Goal: Navigation & Orientation: Find specific page/section

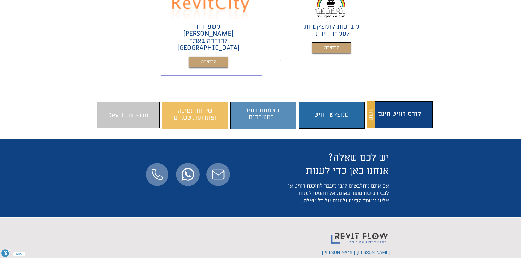
scroll to position [383, 0]
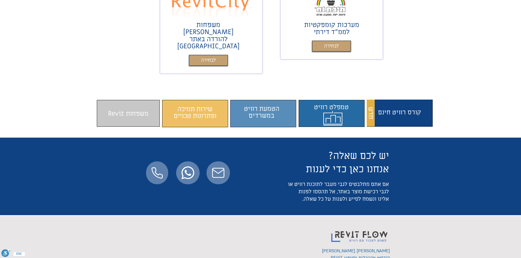
click at [336, 104] on span "התוכן משתנה כשעוברים עם העכבר" at bounding box center [334, 114] width 63 height 21
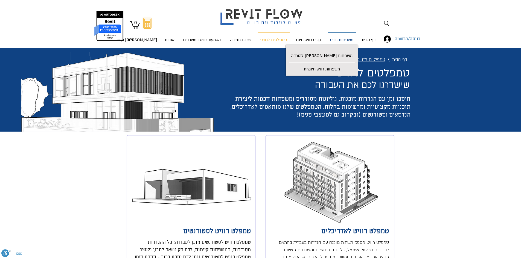
click at [337, 41] on p "משפחות רוויט" at bounding box center [342, 40] width 28 height 14
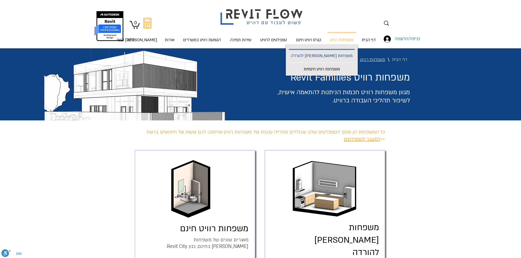
click at [333, 57] on p "משפחות [PERSON_NAME] להורדה" at bounding box center [322, 56] width 66 height 12
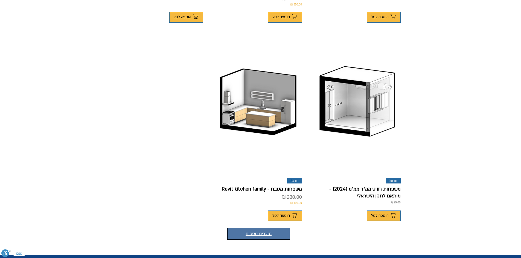
scroll to position [328, 0]
